Goal: Navigation & Orientation: Find specific page/section

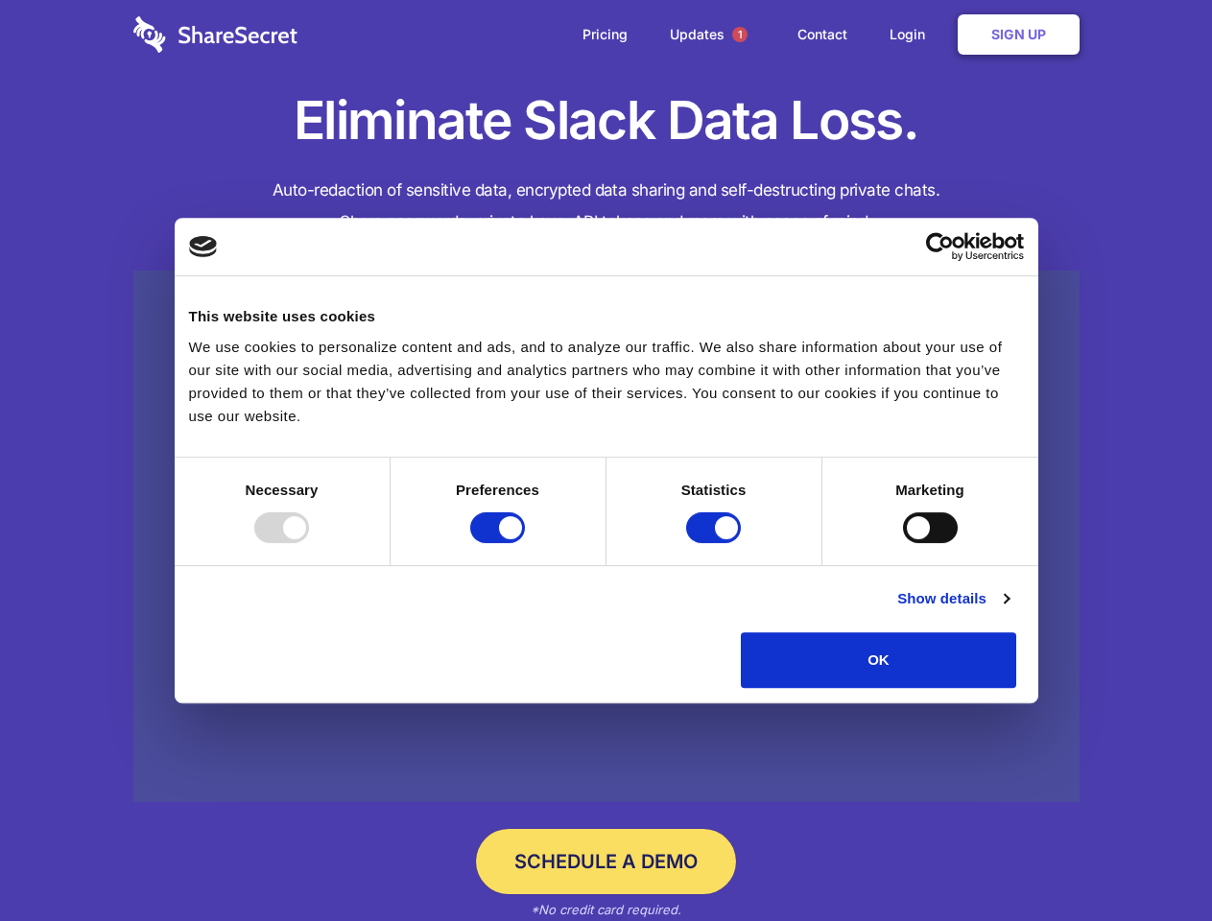
click at [309, 543] on div at bounding box center [281, 527] width 55 height 31
click at [525, 543] on input "Preferences" at bounding box center [497, 527] width 55 height 31
checkbox input "false"
click at [716, 543] on input "Statistics" at bounding box center [713, 527] width 55 height 31
checkbox input "false"
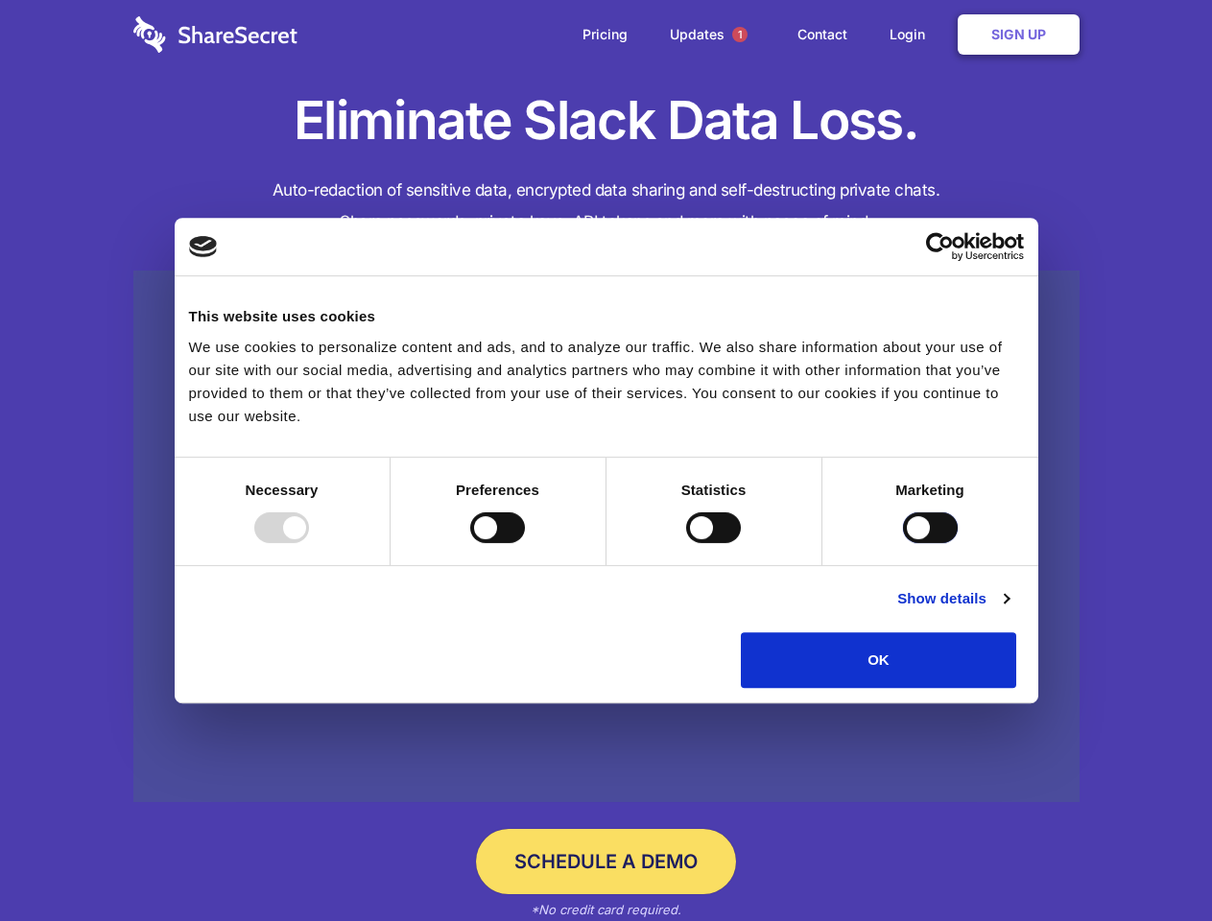
click at [903, 543] on input "Marketing" at bounding box center [930, 527] width 55 height 31
checkbox input "true"
click at [1008, 610] on link "Show details" at bounding box center [952, 598] width 111 height 23
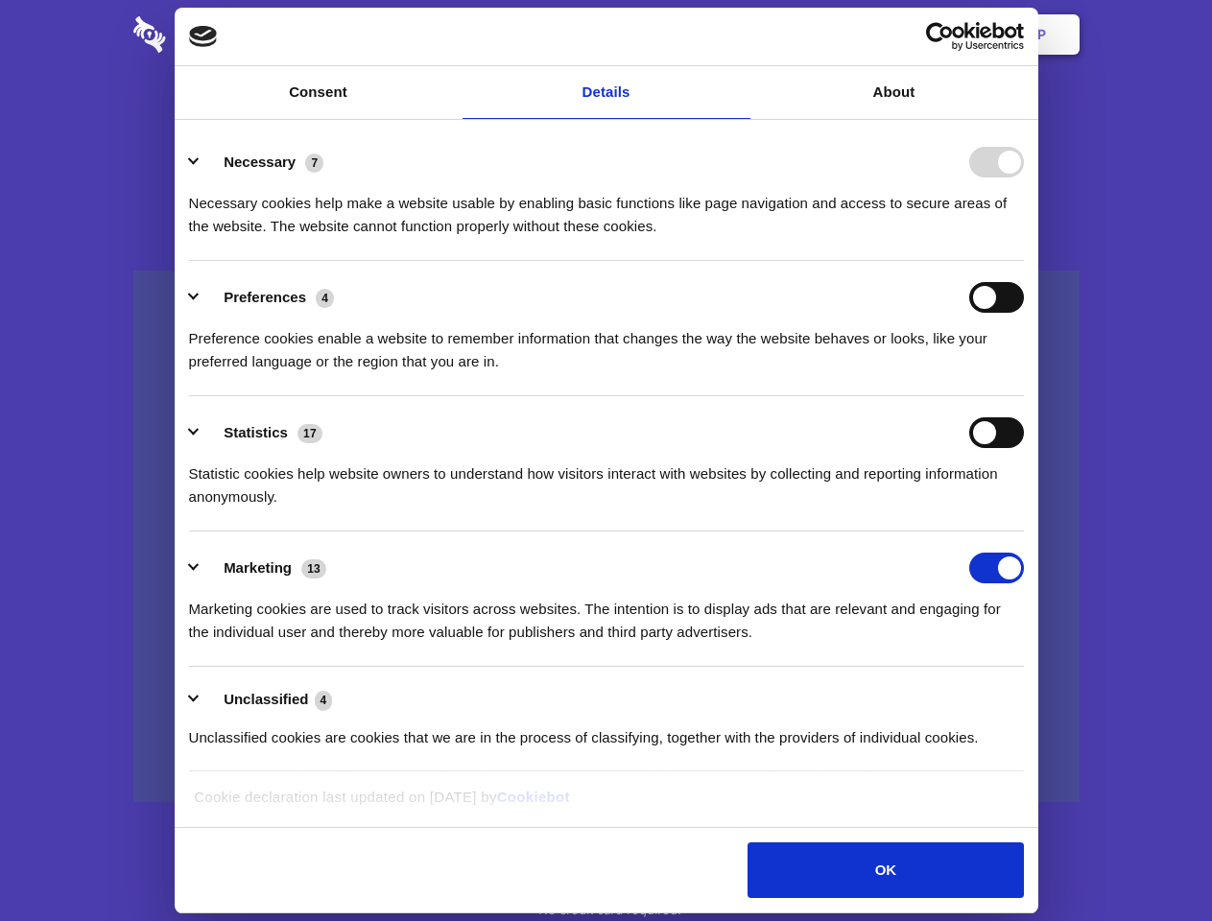
click at [1024, 261] on li "Necessary 7 Necessary cookies help make a website usable by enabling basic func…" at bounding box center [606, 193] width 835 height 135
click at [739, 35] on span "1" at bounding box center [739, 34] width 15 height 15
